Goal: Navigation & Orientation: Find specific page/section

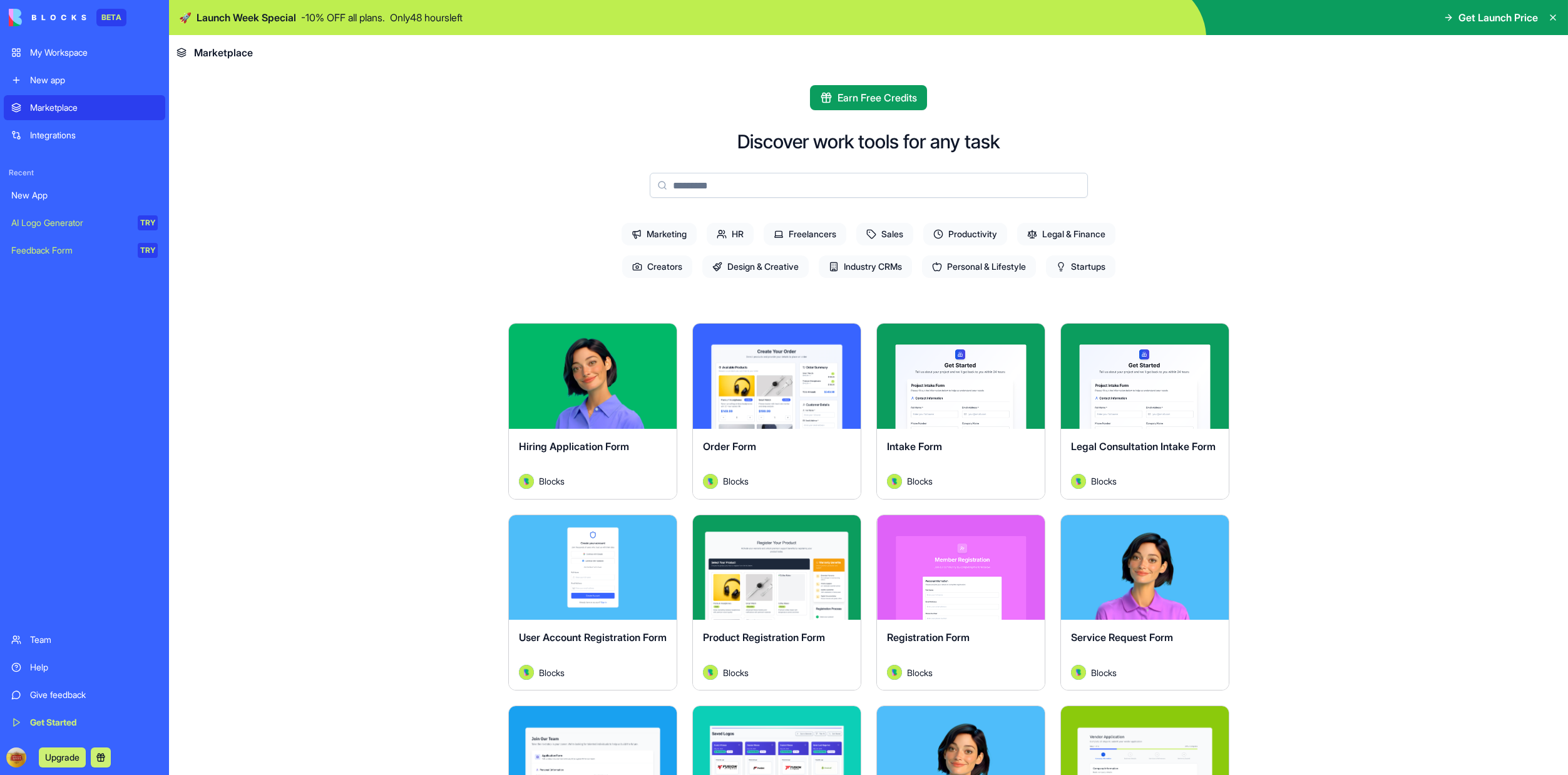
click at [48, 13] on img at bounding box center [48, 17] width 78 height 17
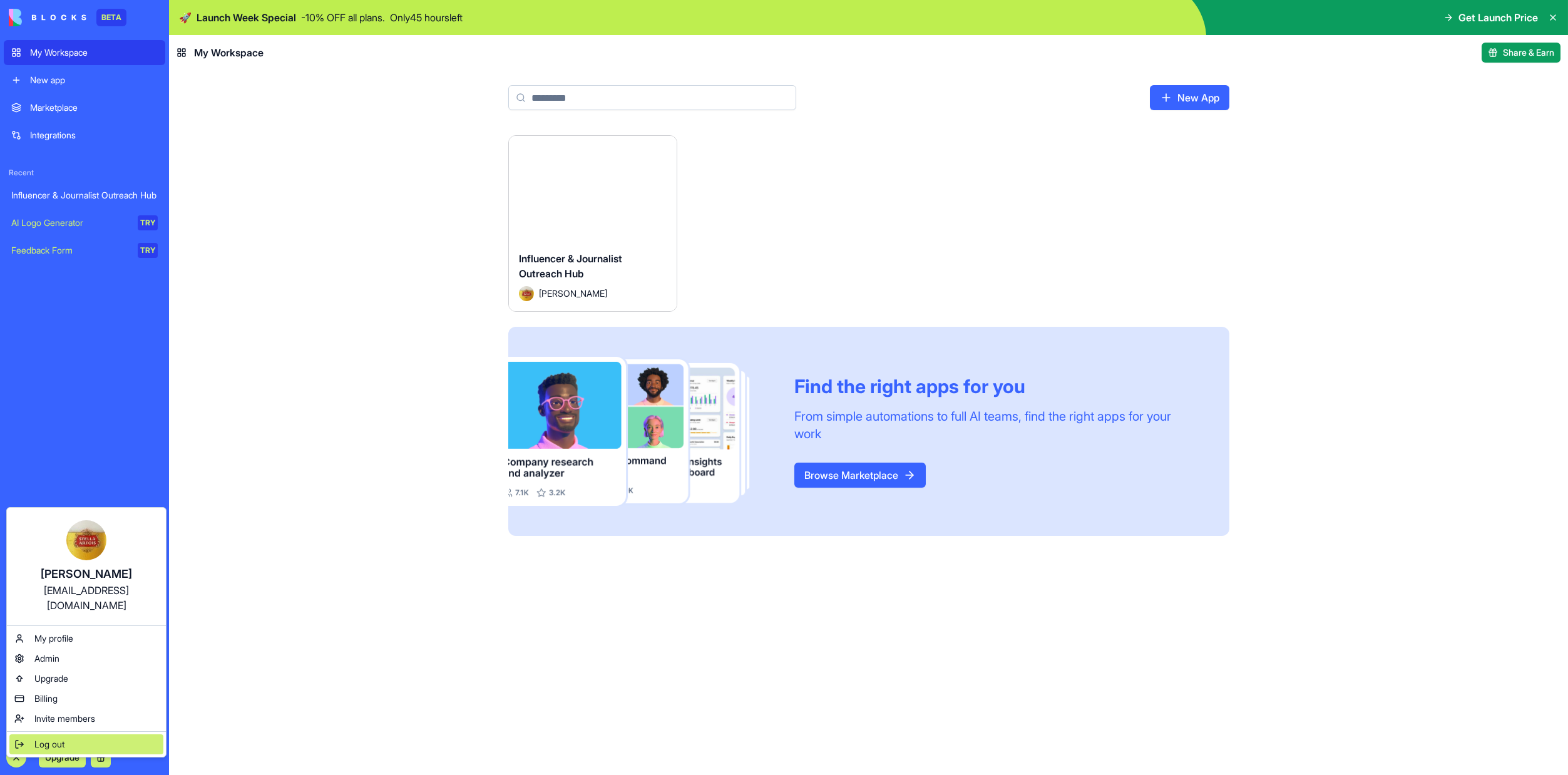
click at [50, 738] on span "Log out" at bounding box center [49, 744] width 30 height 13
